Goal: Check status: Check status

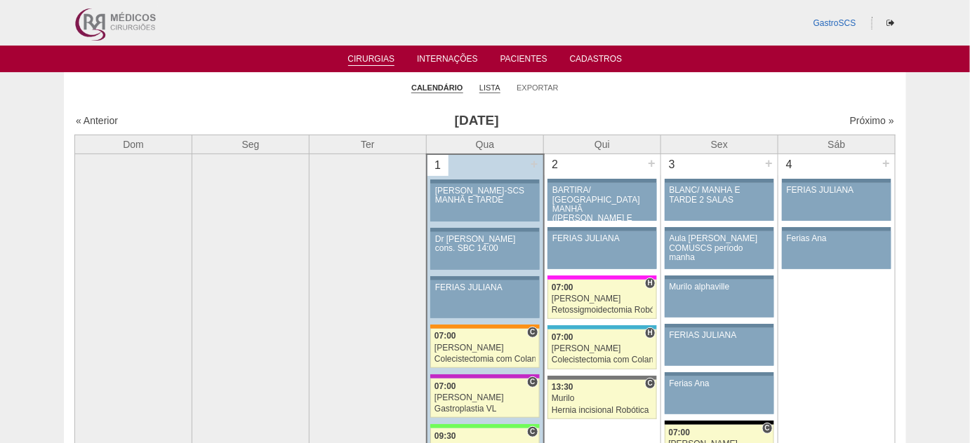
click at [486, 88] on link "Lista" at bounding box center [489, 88] width 21 height 11
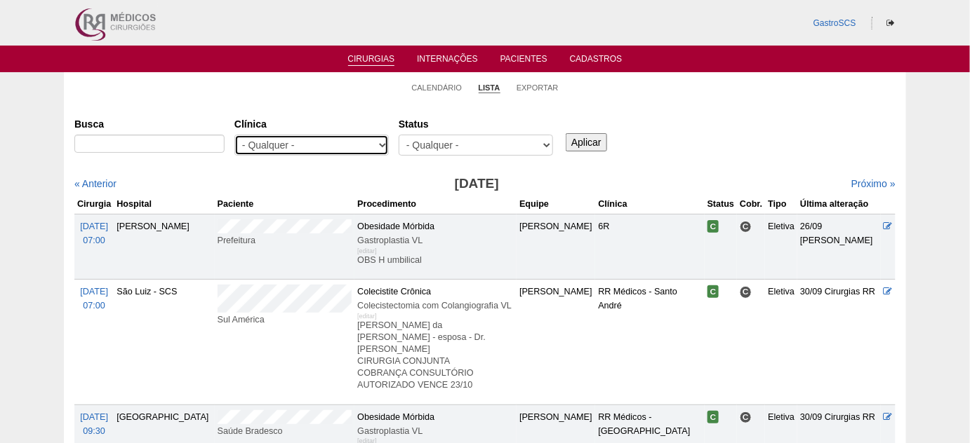
click at [255, 151] on select "- Qualquer - 6R Alphaville Assunção Bartira Brasil Christovão da Gama Cruz Azul…" at bounding box center [311, 145] width 154 height 21
select select "22"
click at [234, 135] on select "- Qualquer - 6R Alphaville Assunção Bartira Brasil Christovão da Gama Cruz Azul…" at bounding box center [311, 145] width 154 height 21
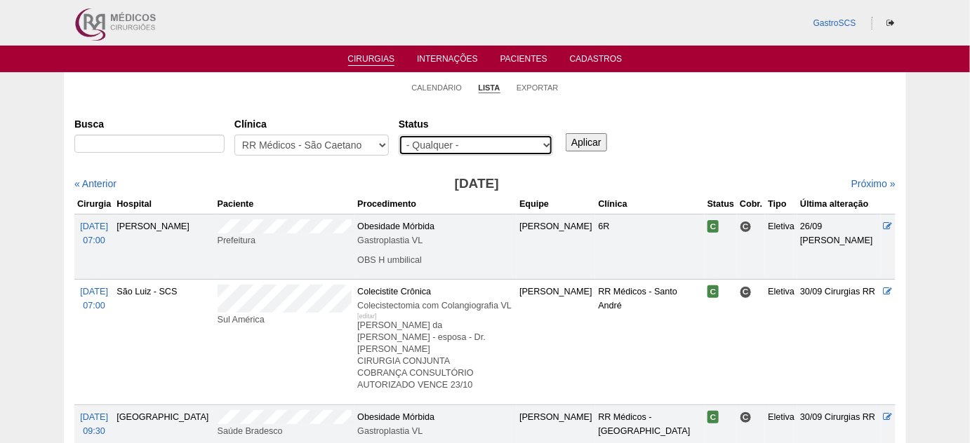
click at [478, 147] on select "- Qualquer - Reservada Confirmada Suspensa Cancelada" at bounding box center [476, 145] width 154 height 21
select select "conf"
click at [399, 135] on select "- Qualquer - Reservada Confirmada Suspensa Cancelada" at bounding box center [476, 145] width 154 height 21
click at [576, 142] on input "Aplicar" at bounding box center [585, 142] width 41 height 18
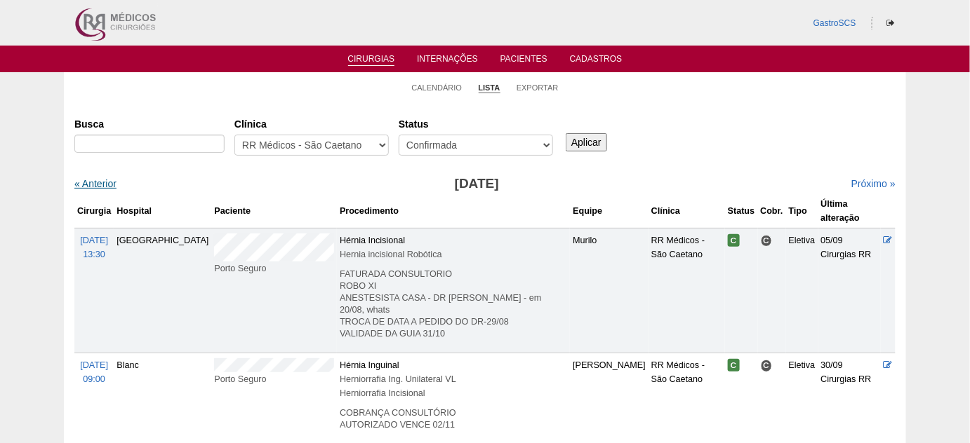
click at [107, 178] on link "« Anterior" at bounding box center [95, 183] width 42 height 11
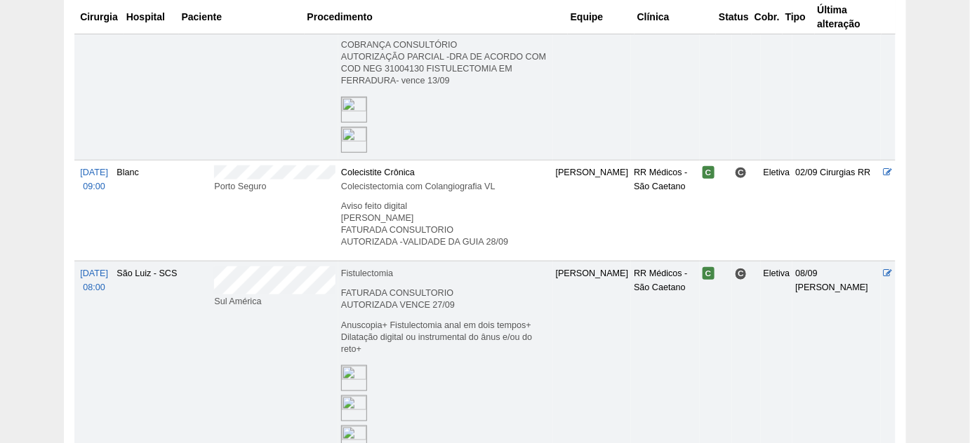
scroll to position [319, 0]
